Goal: Task Accomplishment & Management: Complete application form

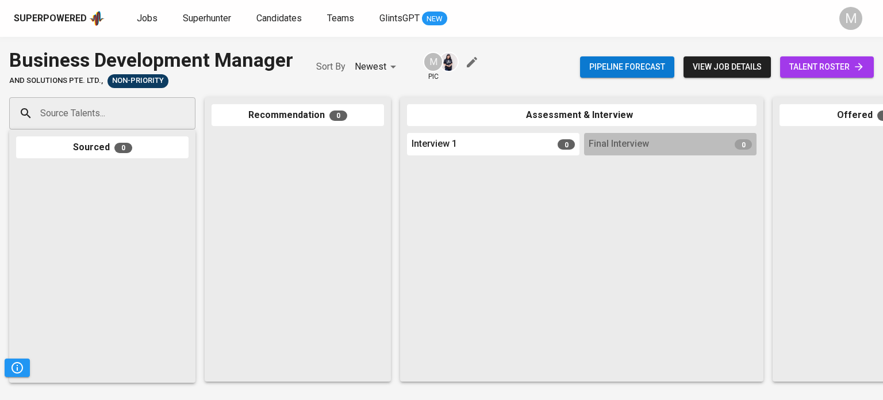
click at [141, 99] on div "Source Talents..." at bounding box center [102, 113] width 186 height 32
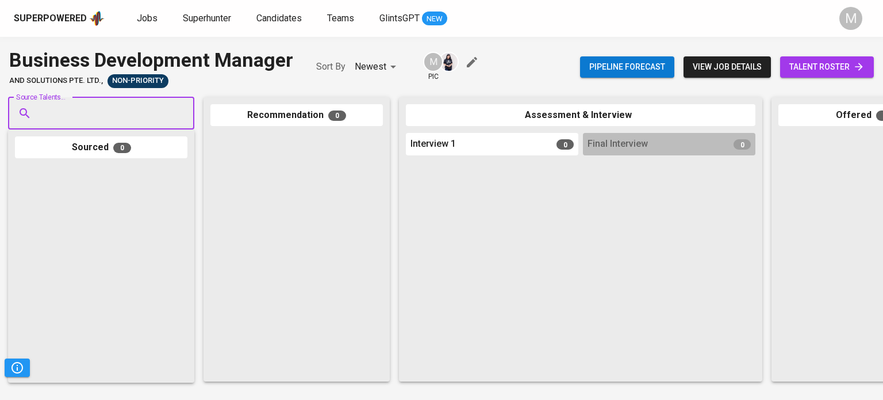
paste input "[PERSON_NAME][EMAIL_ADDRESS][PERSON_NAME][DOMAIN_NAME]"
type input "[PERSON_NAME][EMAIL_ADDRESS][PERSON_NAME][DOMAIN_NAME]"
click at [104, 156] on span "[PERSON_NAME][EMAIL_ADDRESS][PERSON_NAME][DOMAIN_NAME]" at bounding box center [153, 157] width 212 height 12
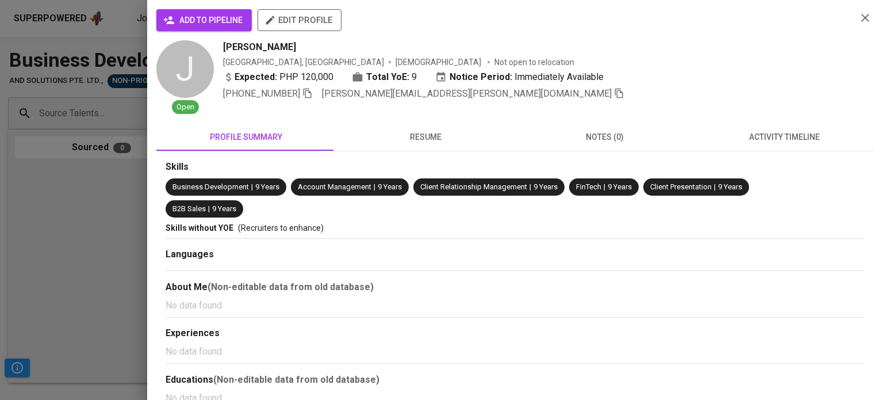
click at [230, 21] on span "add to pipeline" at bounding box center [204, 20] width 77 height 14
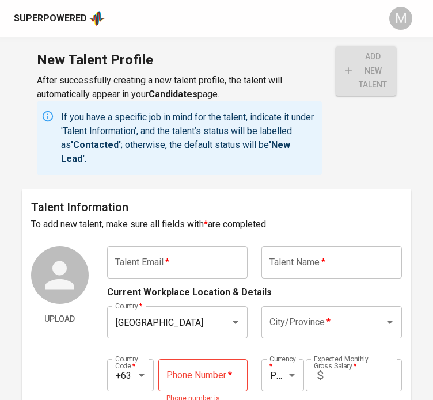
click at [156, 259] on input "text" at bounding box center [177, 262] width 140 height 32
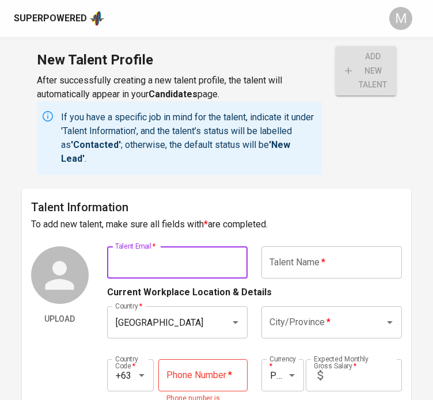
paste input "[PERSON_NAME][EMAIL_ADDRESS][PERSON_NAME][DOMAIN_NAME]"
type input "[PERSON_NAME][EMAIL_ADDRESS][PERSON_NAME][DOMAIN_NAME]"
click at [286, 265] on input "text" at bounding box center [331, 262] width 140 height 32
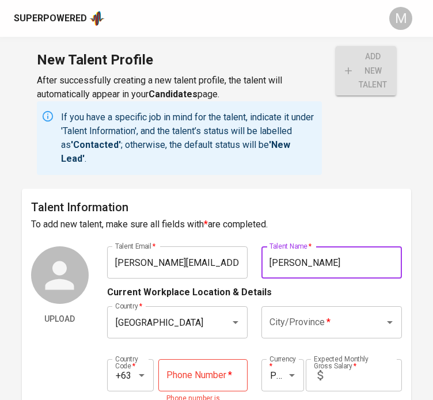
type input "[PERSON_NAME]"
click at [336, 319] on input "City/Province   *" at bounding box center [315, 322] width 98 height 22
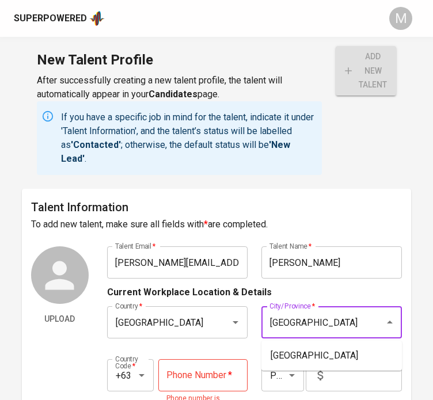
click at [334, 351] on li "[GEOGRAPHIC_DATA]" at bounding box center [331, 355] width 140 height 21
type input "[GEOGRAPHIC_DATA]"
click at [193, 372] on input "tel" at bounding box center [202, 375] width 89 height 32
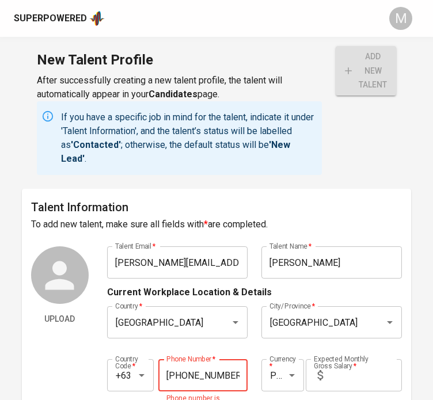
type input "[PHONE_NUMBER]"
click at [366, 359] on input "text" at bounding box center [364, 375] width 74 height 32
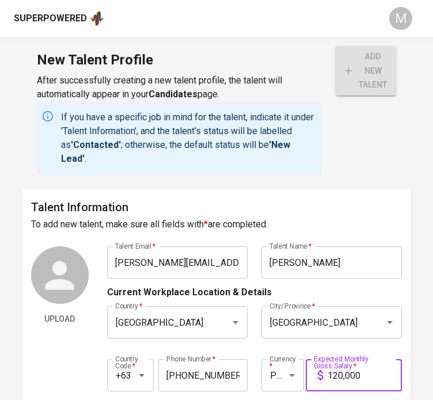
type input "120,000"
click at [335, 46] on button "add new talent" at bounding box center [365, 70] width 60 height 49
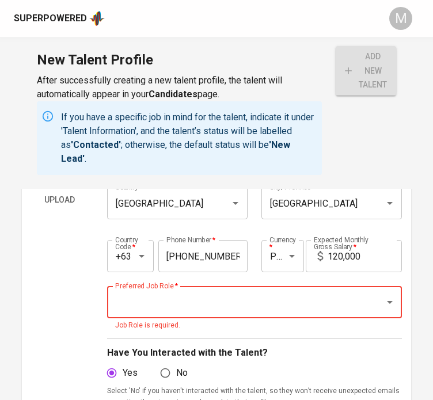
scroll to position [106, 0]
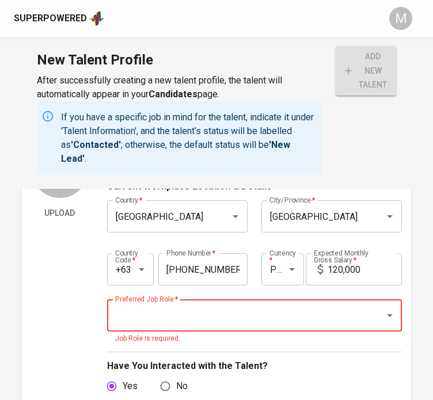
click at [288, 312] on input "Preferred Job Role   *" at bounding box center [238, 315] width 252 height 22
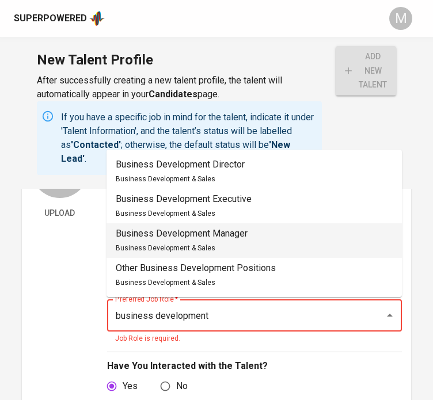
click at [253, 239] on li "Business Development Manager Business Development & Sales" at bounding box center [253, 240] width 295 height 35
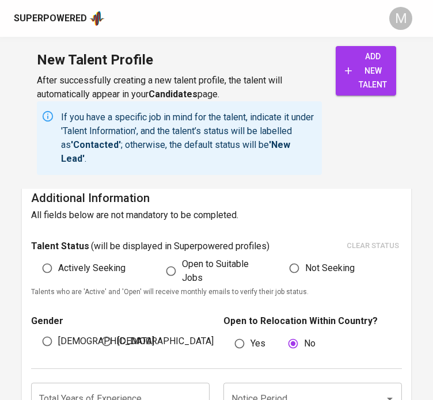
scroll to position [623, 0]
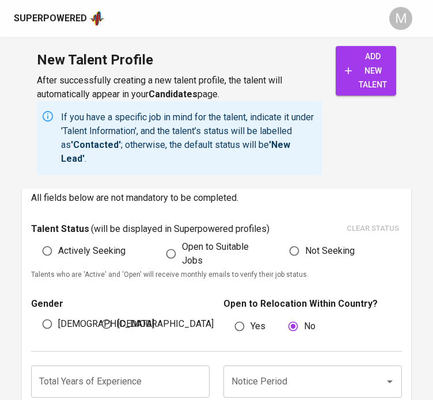
type input "Business Development Manager"
click at [189, 250] on span "Open to Suitable Jobs" at bounding box center [220, 254] width 76 height 28
click at [182, 250] on input "Open to Suitable Jobs" at bounding box center [171, 254] width 22 height 22
radio input "true"
click at [115, 326] on input "[DEMOGRAPHIC_DATA]" at bounding box center [106, 324] width 22 height 22
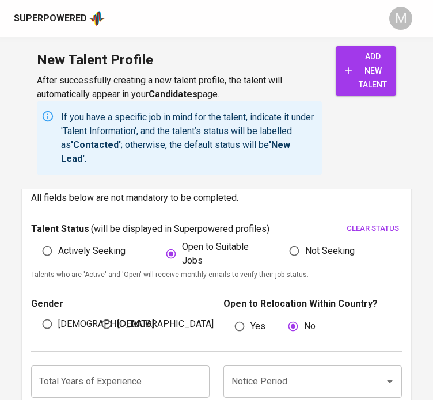
radio input "true"
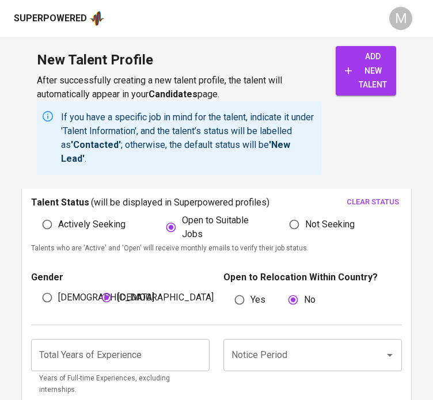
scroll to position [681, 0]
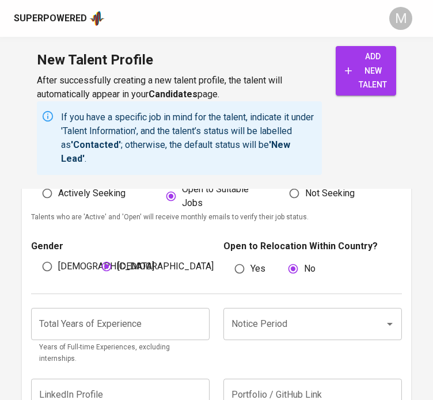
click at [110, 328] on input "number" at bounding box center [120, 324] width 178 height 32
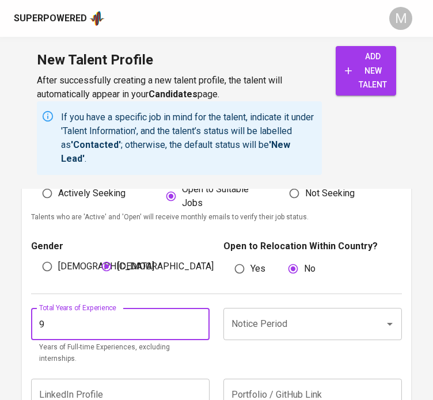
type input "9"
click at [304, 322] on input "Notice Period" at bounding box center [296, 324] width 136 height 22
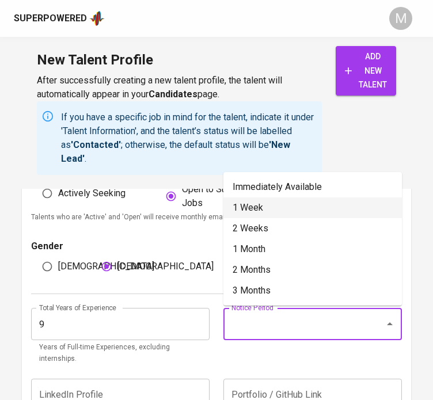
click at [286, 189] on li "Immediately Available" at bounding box center [312, 187] width 178 height 21
type input "Immediately Available"
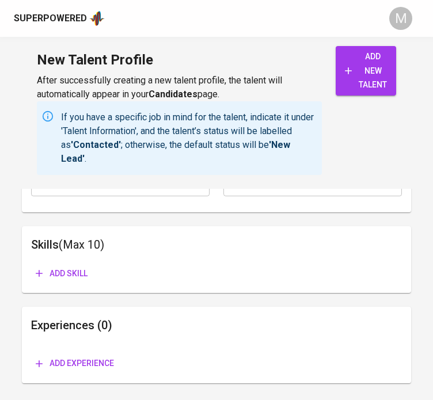
scroll to position [911, 0]
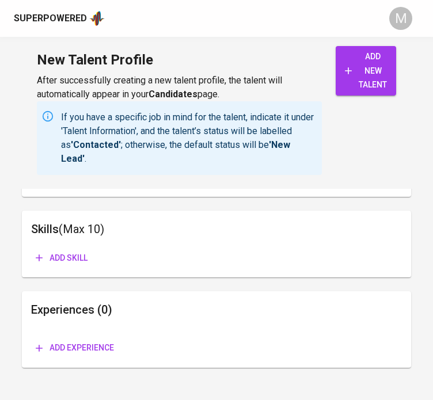
click at [78, 251] on span "Add skill" at bounding box center [62, 258] width 52 height 14
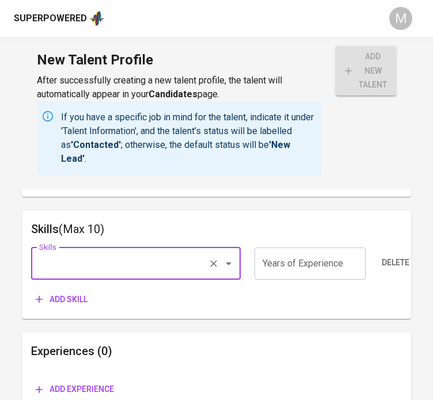
click at [117, 259] on input "Skills" at bounding box center [119, 263] width 167 height 22
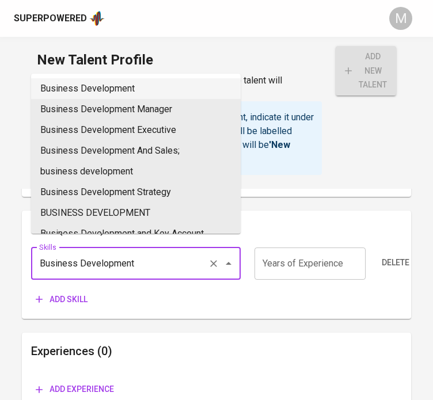
click at [133, 83] on li "Business Development" at bounding box center [135, 88] width 209 height 21
type input "Business Development"
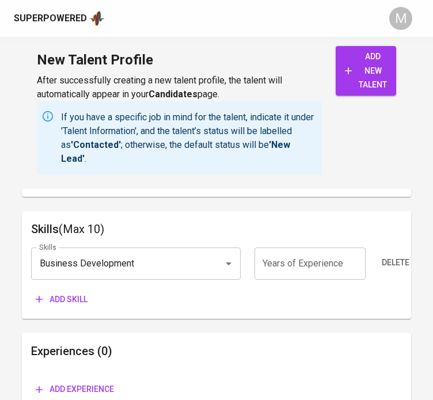
click at [66, 294] on button "Add skill" at bounding box center [61, 299] width 61 height 21
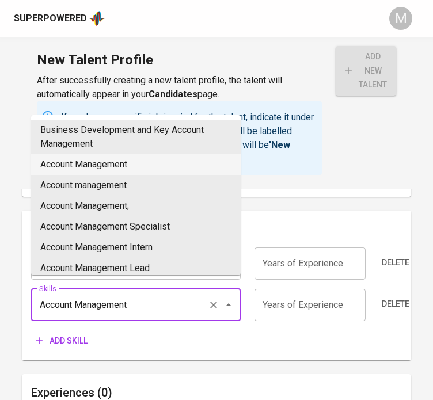
click at [113, 170] on li "Account Management" at bounding box center [135, 164] width 209 height 21
type input "Account Management"
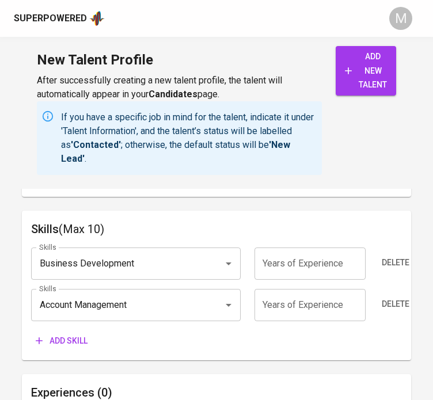
click at [80, 334] on span "Add skill" at bounding box center [62, 341] width 52 height 14
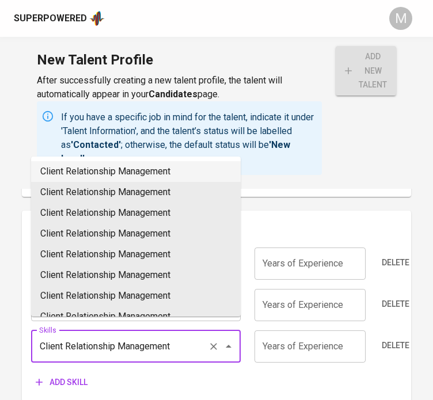
click at [117, 172] on li "Client Relationship Management" at bounding box center [135, 171] width 209 height 21
type input "Client Relationship Management"
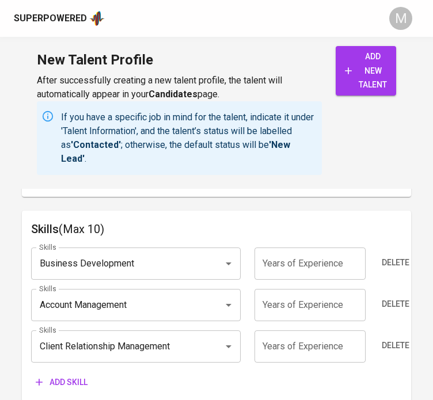
click at [68, 375] on span "Add skill" at bounding box center [62, 382] width 52 height 14
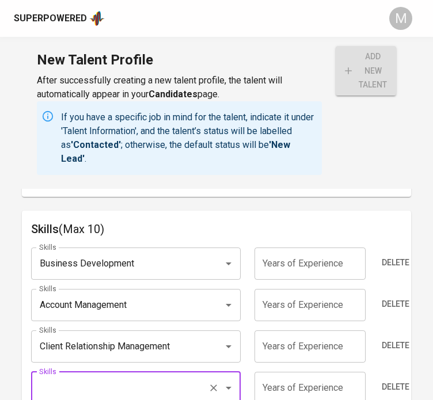
click at [98, 377] on input "Skills" at bounding box center [119, 388] width 167 height 22
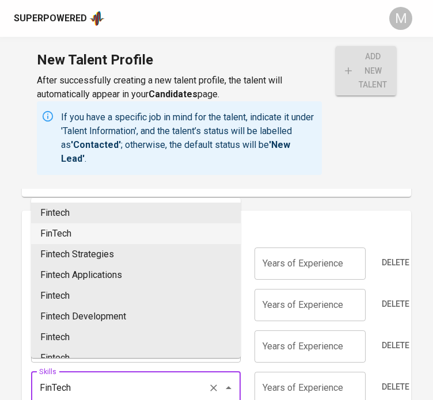
click at [90, 231] on li "FinTech" at bounding box center [135, 233] width 209 height 21
type input "FinTech"
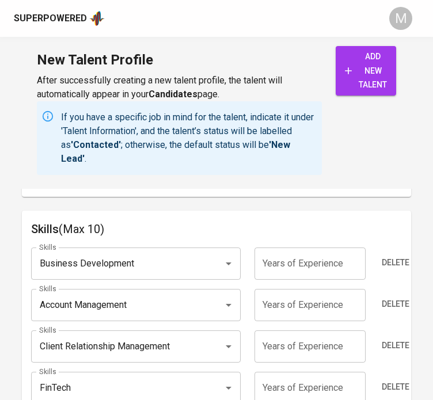
click at [275, 372] on input "number" at bounding box center [309, 388] width 111 height 32
type input "9"
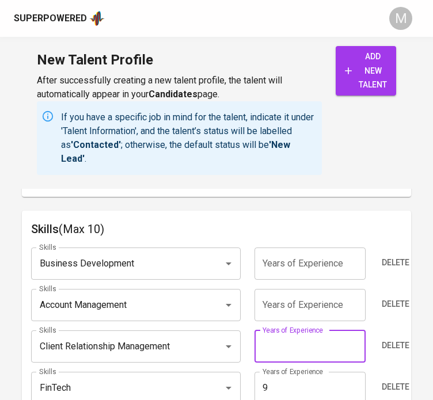
click at [284, 338] on input "number" at bounding box center [309, 346] width 111 height 32
type input "9"
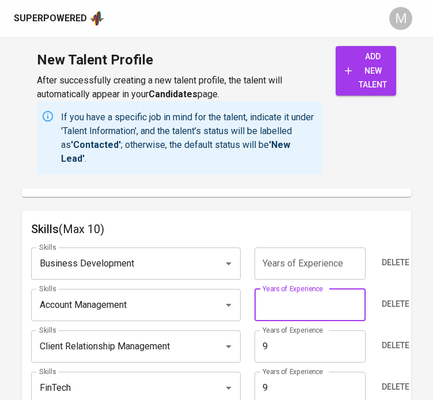
click at [292, 294] on input "number" at bounding box center [309, 305] width 111 height 32
type input "9"
click at [286, 250] on input "number" at bounding box center [309, 263] width 111 height 32
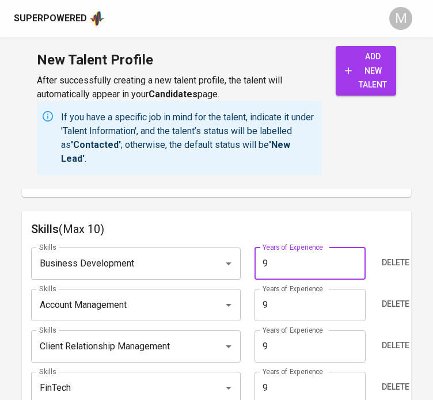
type input "9"
click at [297, 211] on div "Skills (Max 10) Skills Business Development Skills Years of Experience 9 Years …" at bounding box center [216, 327] width 389 height 233
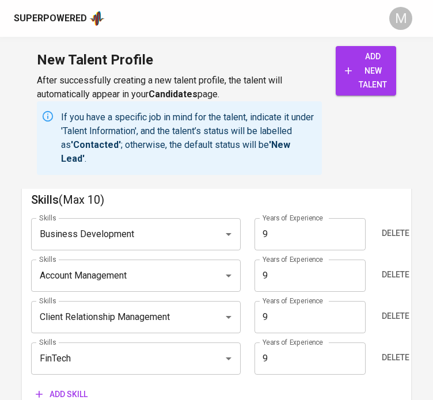
scroll to position [1026, 0]
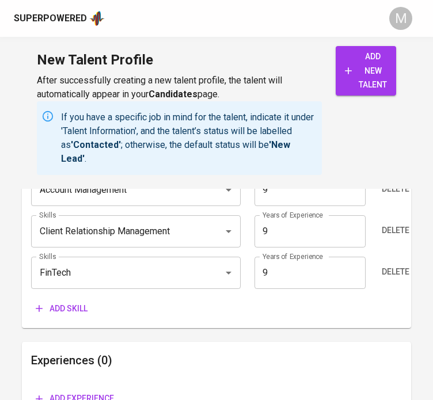
click at [44, 301] on span "Add skill" at bounding box center [62, 308] width 52 height 14
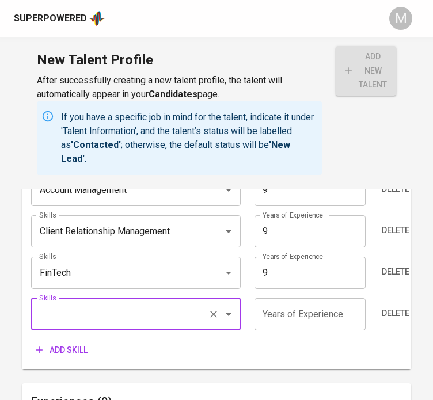
click at [93, 307] on input "Skills" at bounding box center [119, 314] width 167 height 22
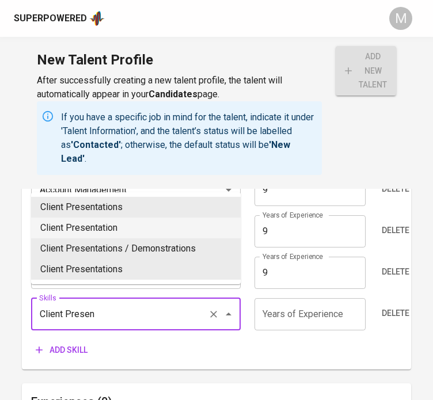
click at [109, 227] on li "Client Presentation" at bounding box center [135, 227] width 209 height 21
type input "Client Presentation"
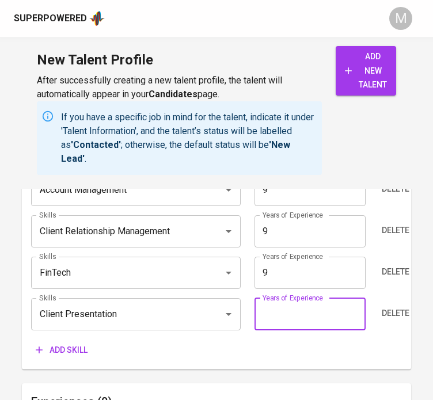
click at [284, 298] on input "number" at bounding box center [309, 314] width 111 height 32
type input "9"
click at [289, 339] on div "Add skill" at bounding box center [216, 349] width 371 height 21
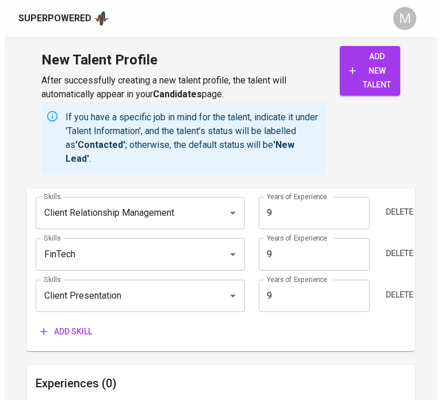
scroll to position [1125, 0]
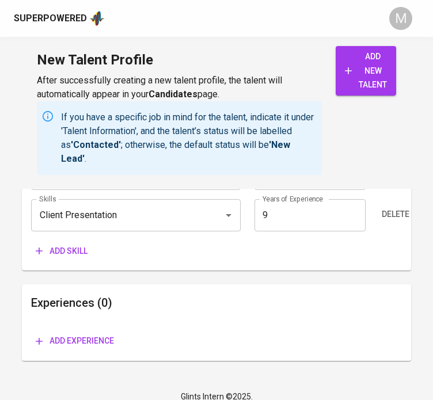
click at [85, 244] on span "Add skill" at bounding box center [62, 251] width 52 height 14
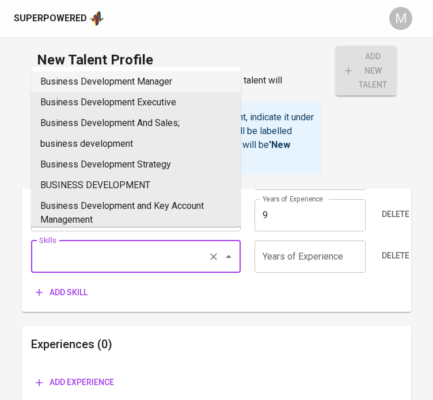
click at [108, 250] on input "Skills" at bounding box center [119, 257] width 167 height 22
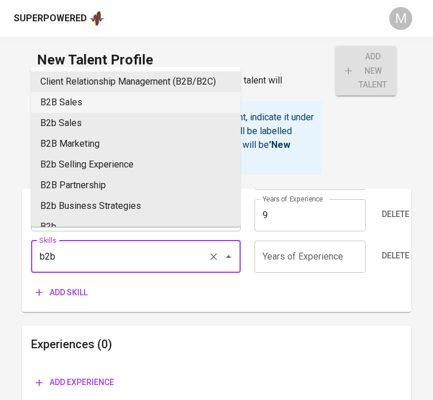
click at [96, 107] on li "B2B Sales" at bounding box center [135, 102] width 209 height 21
type input "B2B Sales"
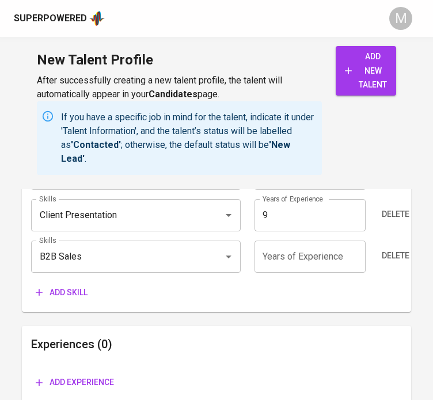
click at [281, 243] on input "number" at bounding box center [309, 256] width 111 height 32
type input "9"
click at [286, 293] on div "Skills (Max 10) Skills Business Development Skills Years of Experience 9 Years …" at bounding box center [216, 155] width 389 height 316
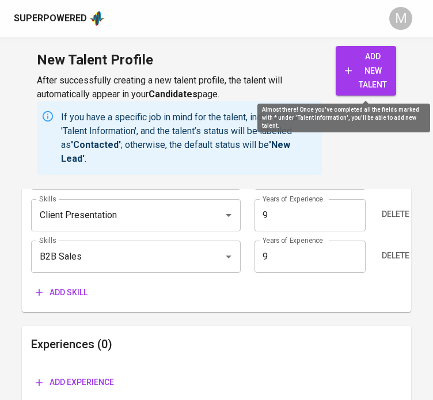
click at [370, 72] on span "add new talent" at bounding box center [366, 70] width 42 height 43
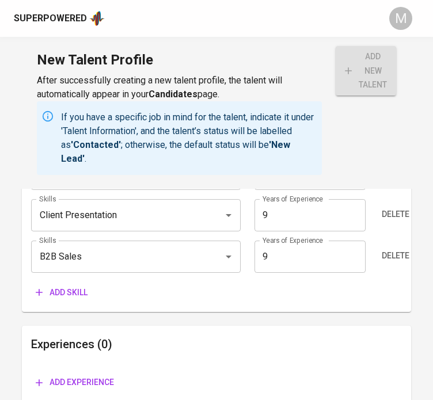
type input "B2B Sales"
type input "Client Presentation"
type input "FinTech"
type input "Client Relationship Management"
type input "Account Management"
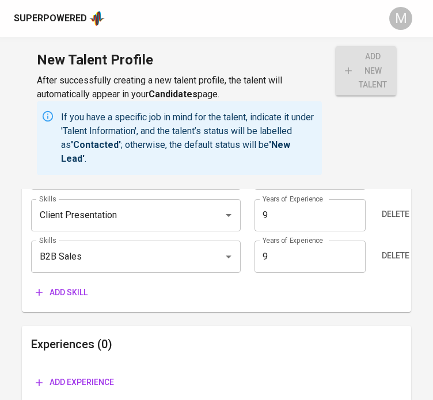
type input "Business Development"
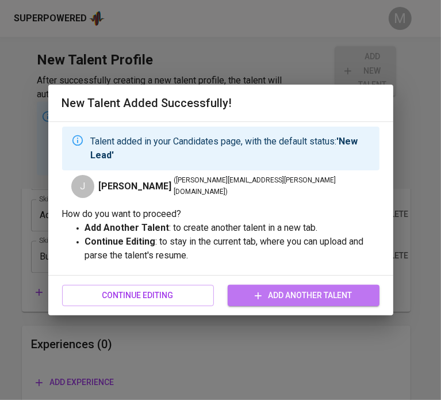
click at [295, 292] on span "Add Another Talent" at bounding box center [303, 295] width 133 height 14
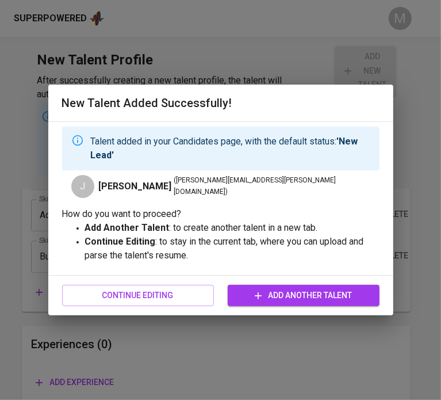
click at [175, 281] on div "Continue Editing Add Another Talent" at bounding box center [220, 295] width 317 height 30
click at [178, 294] on span "Continue Editing" at bounding box center [137, 295] width 133 height 14
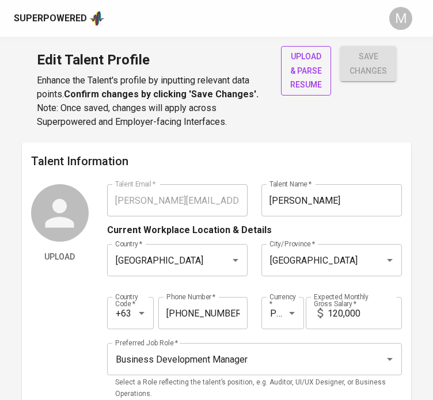
type input "[PERSON_NAME][EMAIL_ADDRESS][PERSON_NAME][DOMAIN_NAME]"
type input "[PERSON_NAME]"
type input "[GEOGRAPHIC_DATA]"
type input "+63"
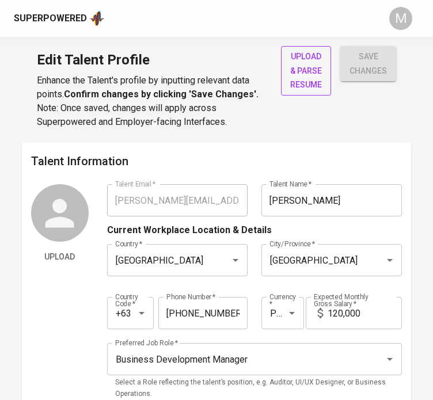
type input "[PHONE_NUMBER]"
type input "PHP"
type input "120,000"
type input "Business Development Manager"
radio input "true"
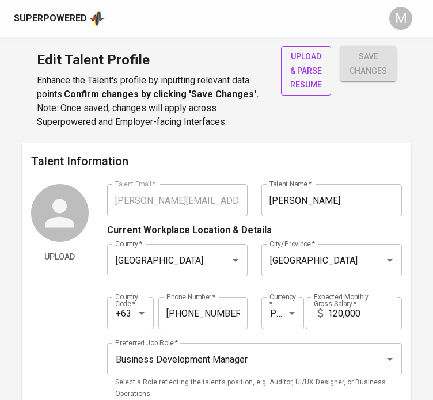
radio input "true"
type input "9"
type input "Immediately Available"
click at [311, 92] on span "upload & parse resume" at bounding box center [306, 70] width 32 height 43
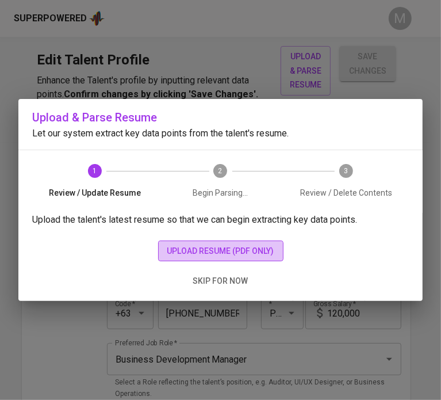
click at [250, 246] on span "upload resume (pdf only)" at bounding box center [220, 251] width 107 height 14
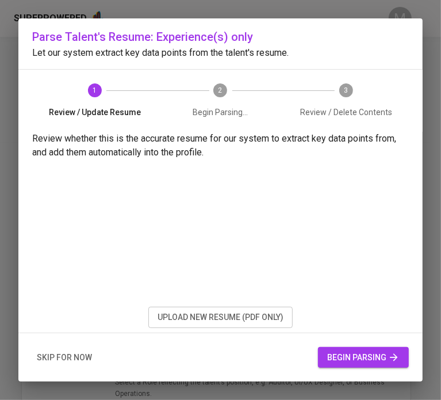
click at [366, 350] on span "begin parsing" at bounding box center [363, 357] width 72 height 14
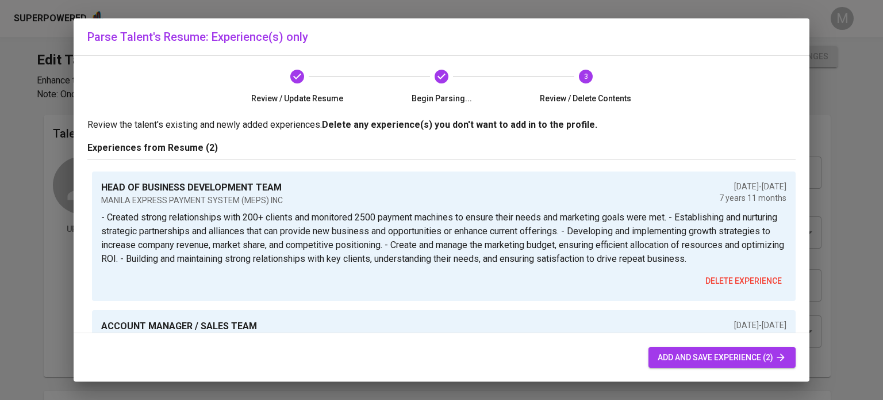
drag, startPoint x: 759, startPoint y: 356, endPoint x: 752, endPoint y: 344, distance: 13.6
click at [441, 355] on span "add and save experience (2)" at bounding box center [722, 357] width 129 height 14
click at [441, 351] on span "add and save experience (2)" at bounding box center [722, 357] width 129 height 14
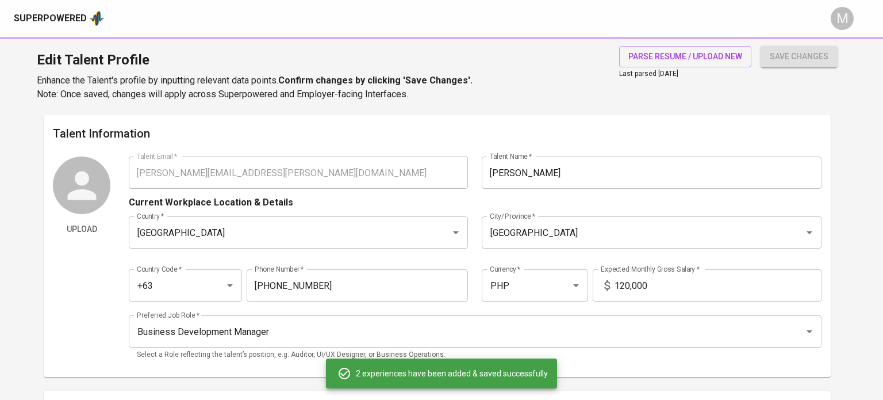
click at [441, 357] on span "add and save experience (2)" at bounding box center [722, 357] width 129 height 14
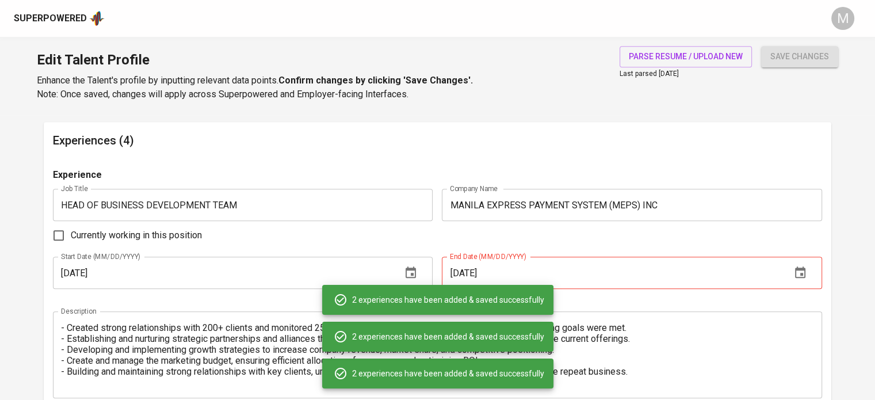
scroll to position [956, 0]
